Goal: Find specific page/section: Find specific page/section

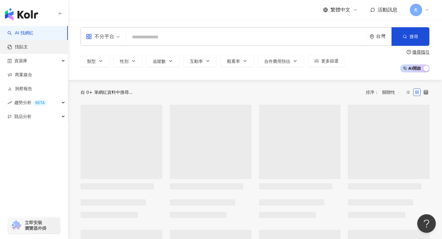
click at [28, 48] on link "找貼文" at bounding box center [17, 47] width 20 height 6
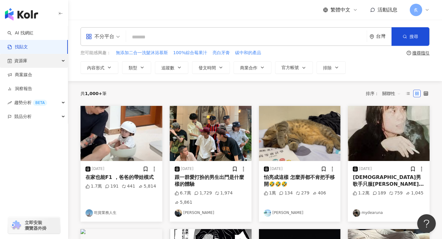
click at [62, 61] on icon "button" at bounding box center [63, 61] width 3 height 0
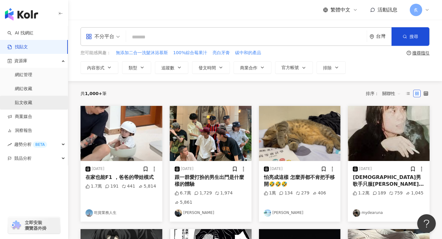
click at [32, 101] on link "貼文收藏" at bounding box center [23, 103] width 17 height 6
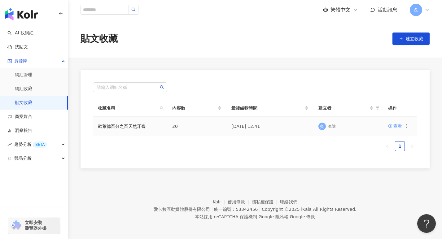
click at [391, 127] on icon at bounding box center [390, 126] width 4 height 4
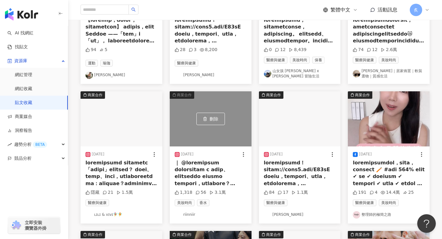
scroll to position [433, 0]
